Goal: Navigation & Orientation: Find specific page/section

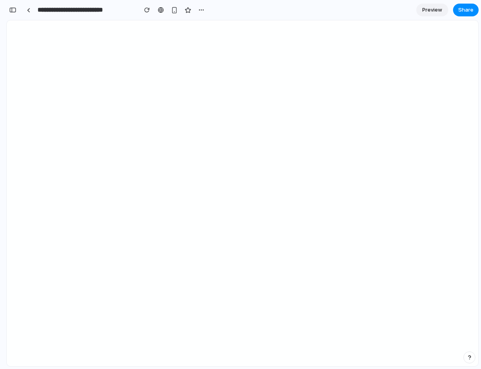
scroll to position [0, 7]
click at [12, 10] on div "button" at bounding box center [12, 10] width 7 height 6
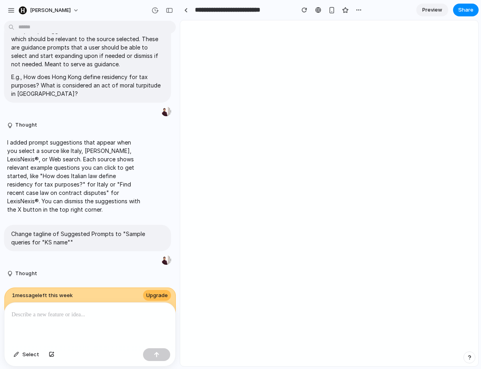
scroll to position [0, 0]
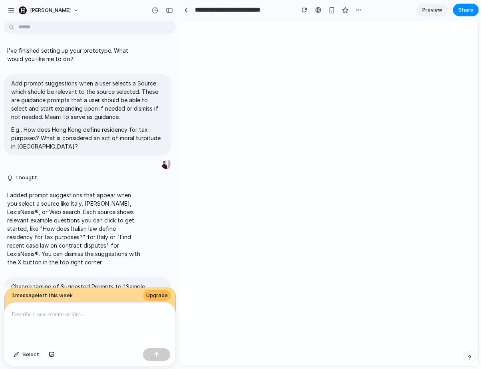
click at [42, 329] on div at bounding box center [89, 324] width 171 height 42
click at [164, 354] on button "button" at bounding box center [156, 354] width 27 height 13
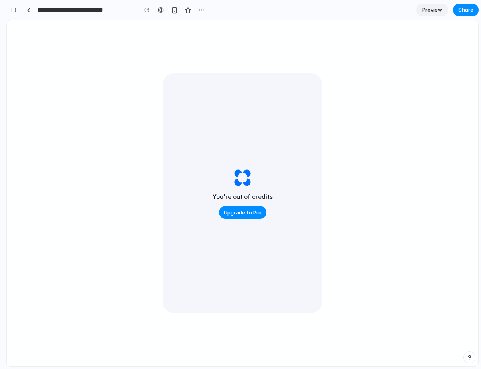
scroll to position [1645, 0]
click at [26, 12] on link at bounding box center [28, 10] width 12 height 12
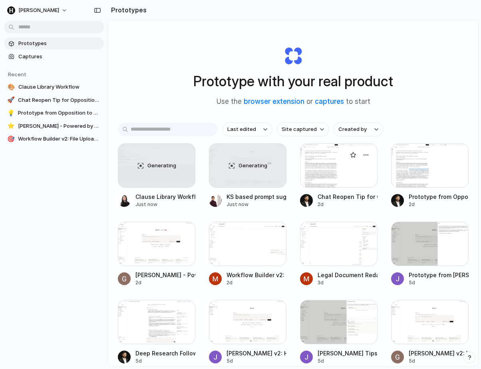
click at [347, 173] on div at bounding box center [338, 165] width 77 height 44
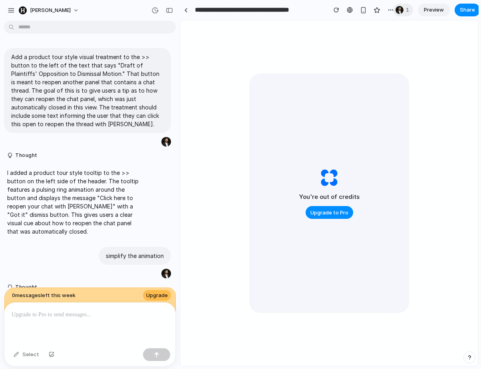
scroll to position [63, 0]
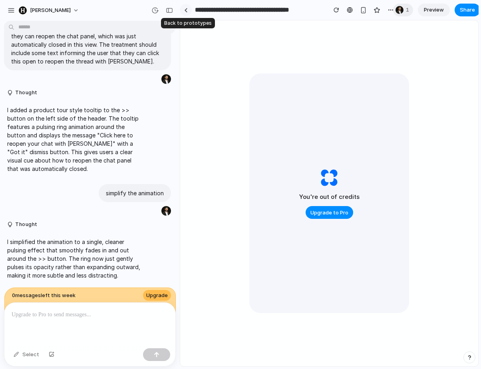
click at [189, 12] on link at bounding box center [186, 10] width 12 height 12
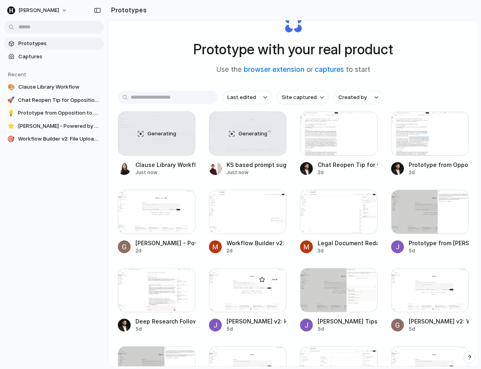
scroll to position [34, 0]
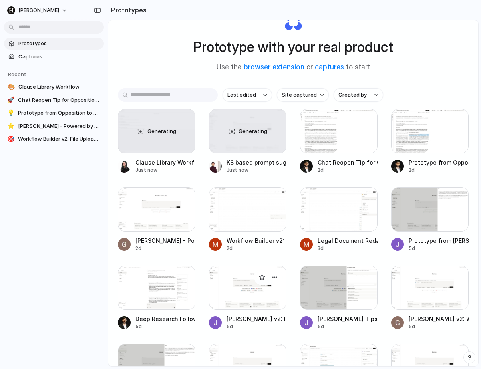
click at [236, 287] on div at bounding box center [247, 287] width 77 height 44
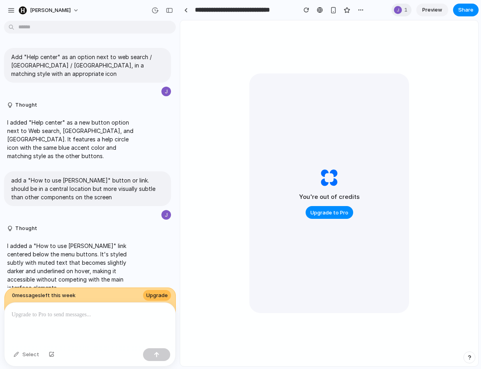
scroll to position [5, 0]
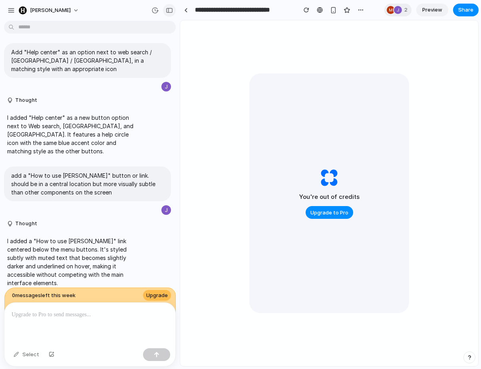
click at [168, 10] on div "button" at bounding box center [169, 11] width 7 height 6
